Goal: Book appointment/travel/reservation

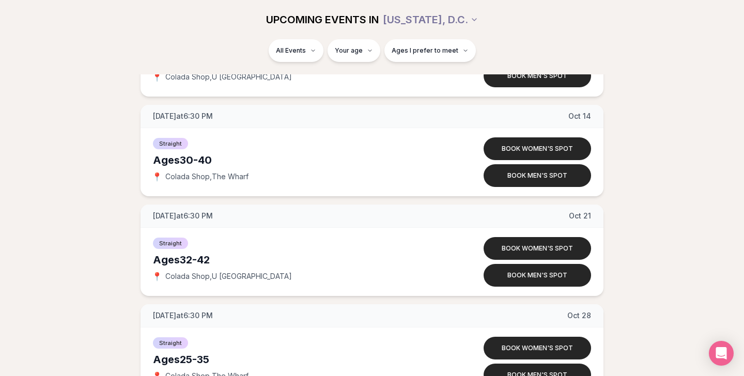
scroll to position [805, 0]
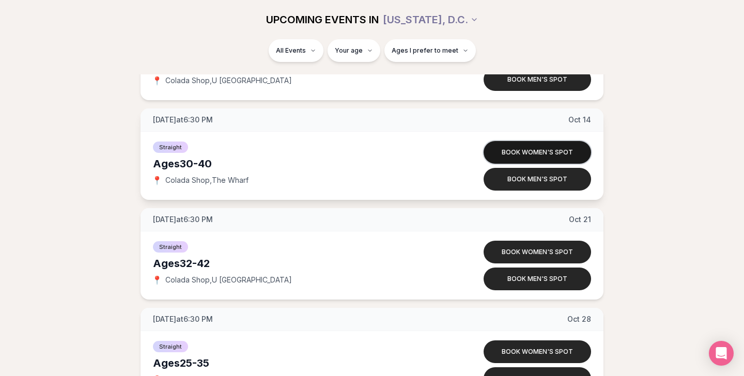
click at [546, 156] on button "Book women's spot" at bounding box center [536, 152] width 107 height 23
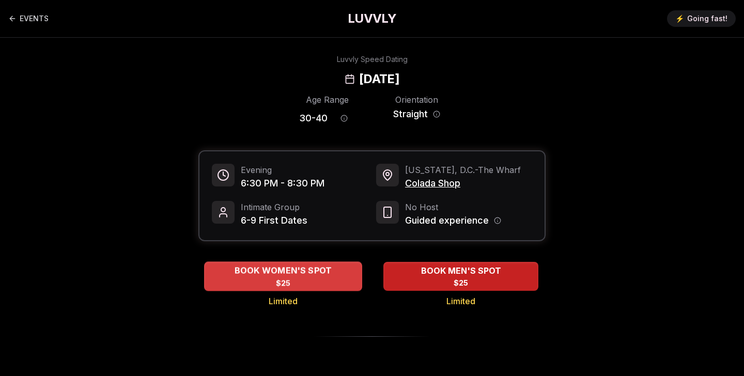
click at [306, 283] on div "BOOK WOMEN'S SPOT $25" at bounding box center [283, 276] width 158 height 28
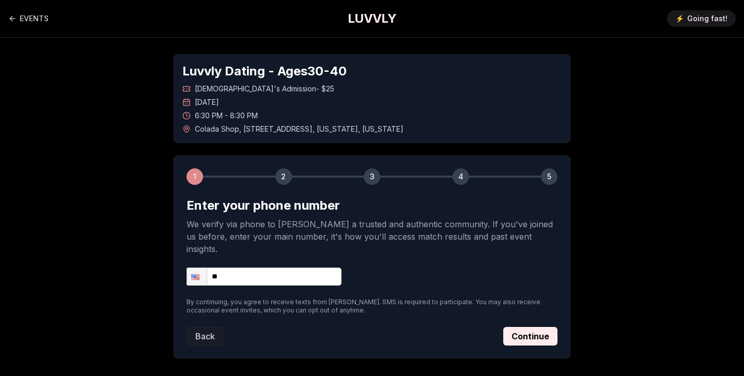
click at [270, 268] on input "**" at bounding box center [263, 277] width 155 height 18
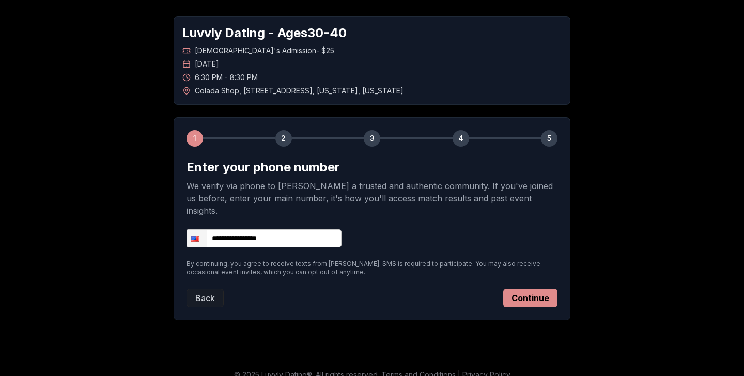
type input "**********"
click at [527, 289] on button "Continue" at bounding box center [530, 298] width 54 height 19
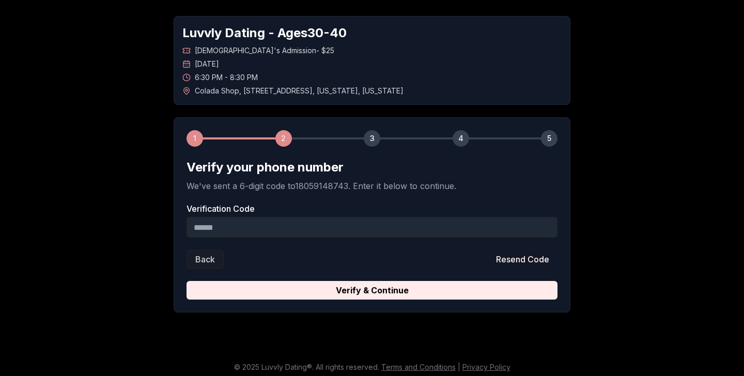
click at [296, 227] on input "Verification Code" at bounding box center [371, 227] width 371 height 21
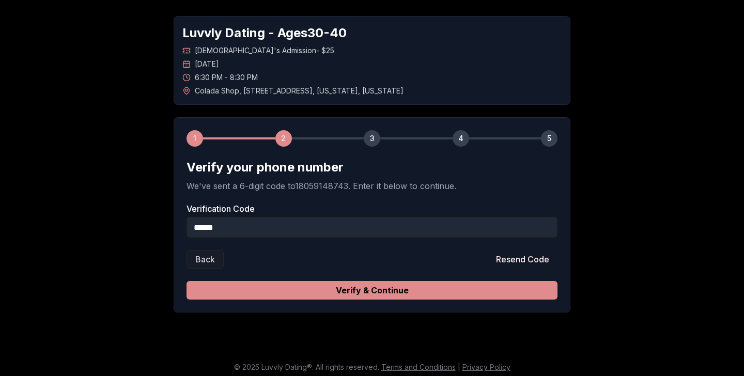
type input "******"
click at [407, 287] on button "Verify & Continue" at bounding box center [371, 290] width 371 height 19
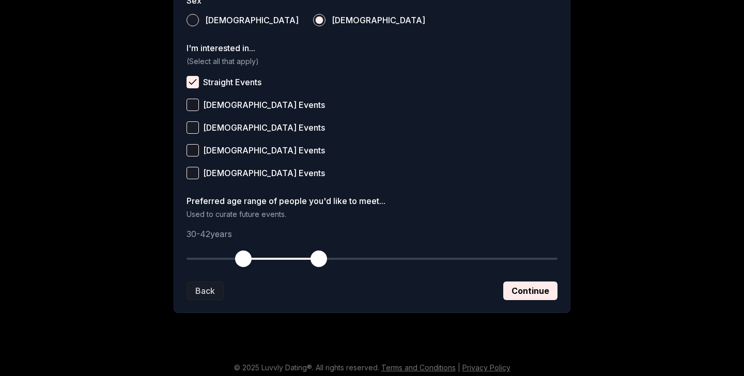
scroll to position [402, 0]
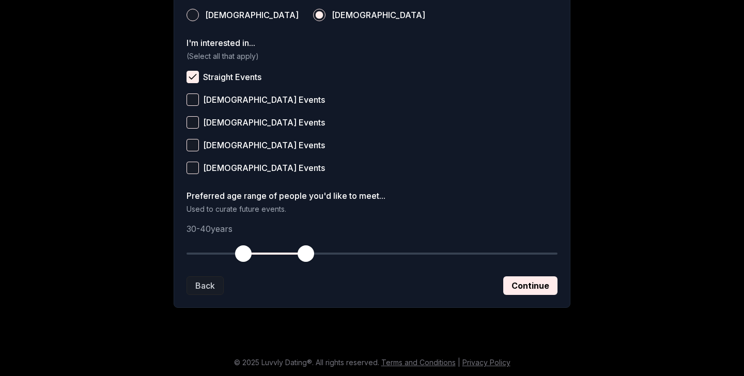
drag, startPoint x: 320, startPoint y: 257, endPoint x: 307, endPoint y: 257, distance: 12.4
click at [307, 257] on span "button" at bounding box center [306, 253] width 17 height 17
click at [512, 284] on button "Continue" at bounding box center [530, 285] width 54 height 19
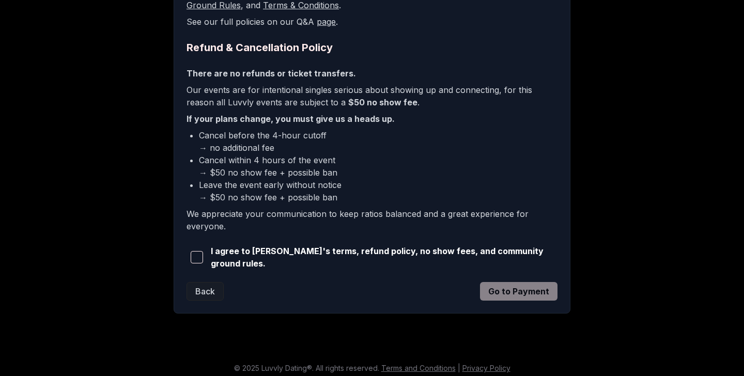
scroll to position [233, 0]
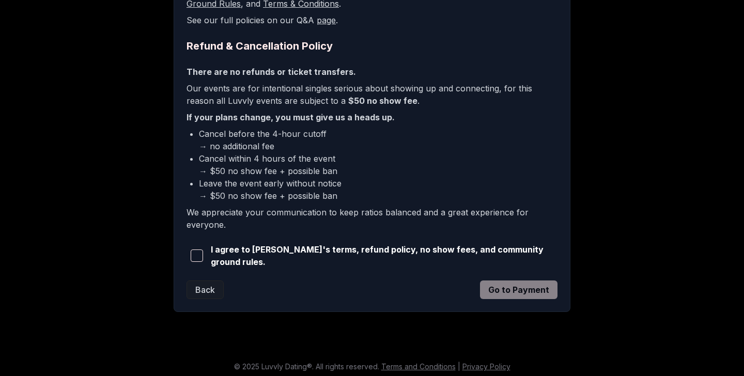
click at [202, 254] on span "button" at bounding box center [197, 255] width 12 height 12
click at [533, 291] on button "Go to Payment" at bounding box center [518, 289] width 77 height 19
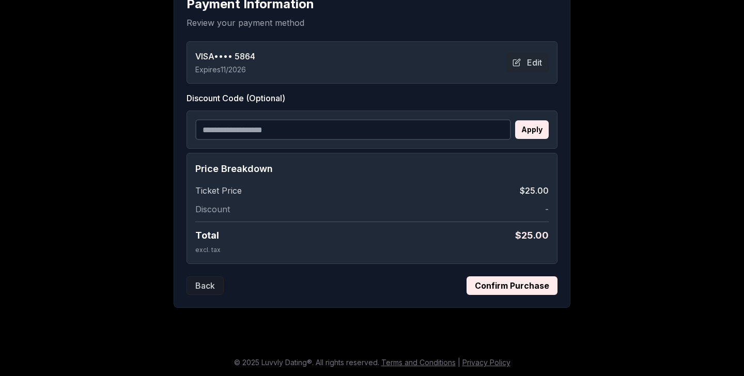
scroll to position [201, 0]
click at [521, 62] on button "Edit" at bounding box center [527, 62] width 43 height 19
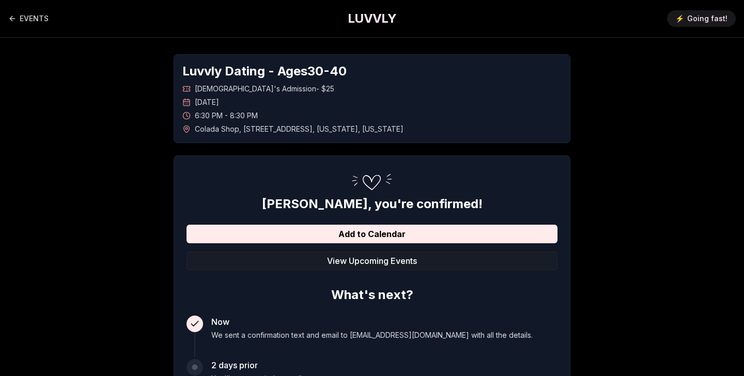
click at [376, 22] on h1 "LUVVLY" at bounding box center [372, 18] width 49 height 17
click at [364, 21] on h1 "LUVVLY" at bounding box center [372, 18] width 49 height 17
